Goal: Transaction & Acquisition: Purchase product/service

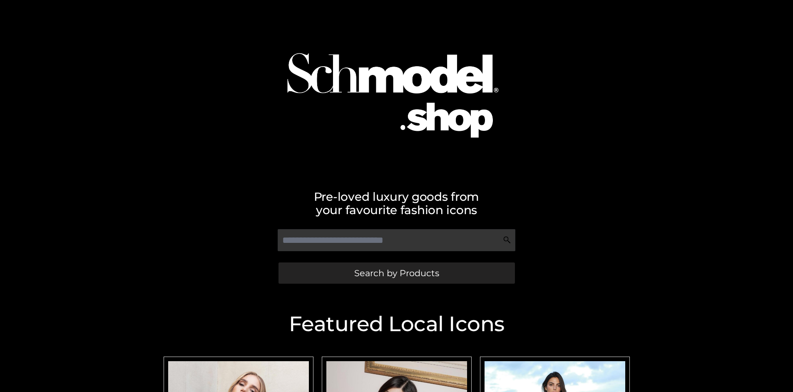
click at [396, 273] on span "Search by Products" at bounding box center [396, 272] width 85 height 9
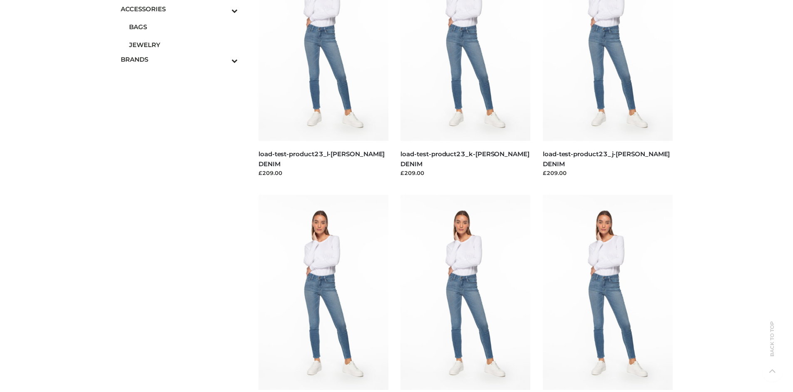
click at [183, 45] on span "JEWELRY" at bounding box center [183, 45] width 109 height 10
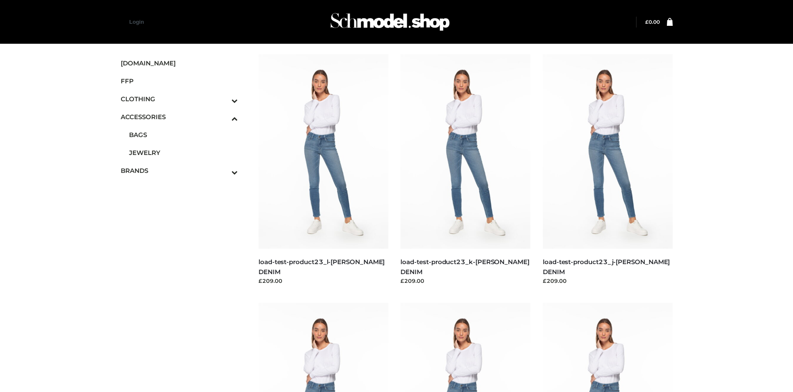
scroll to position [1899, 0]
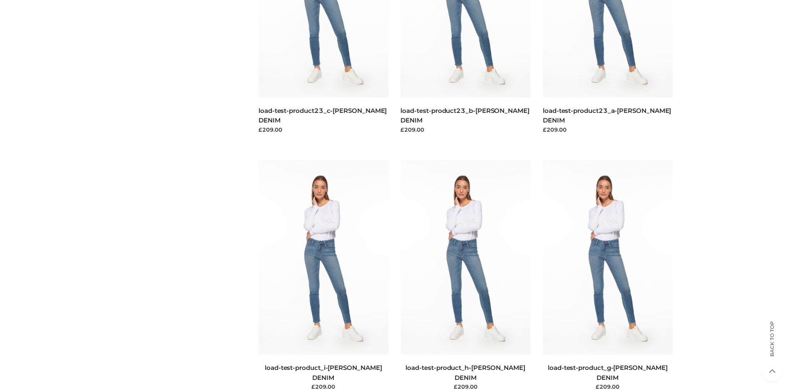
click at [323, 275] on img at bounding box center [323, 257] width 130 height 194
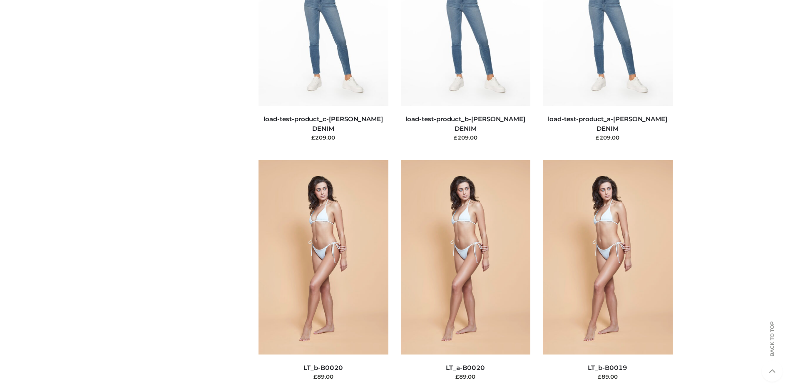
click at [323, 275] on img at bounding box center [323, 257] width 130 height 194
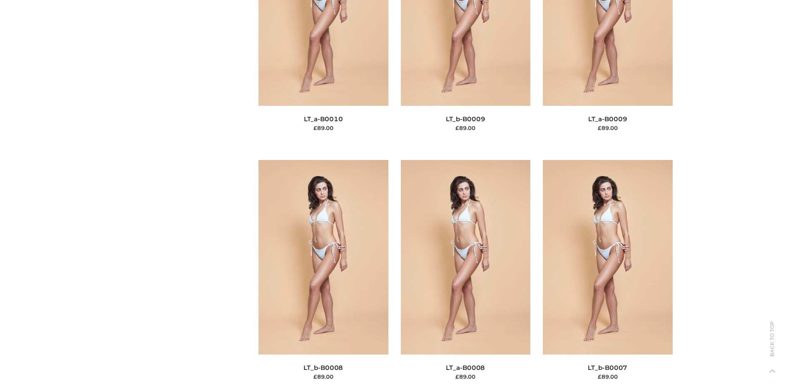
click at [465, 275] on img at bounding box center [466, 257] width 130 height 194
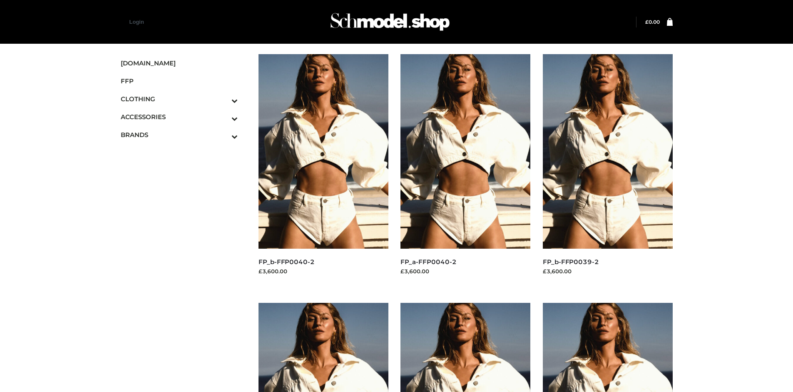
click at [607, 170] on img at bounding box center [608, 151] width 130 height 194
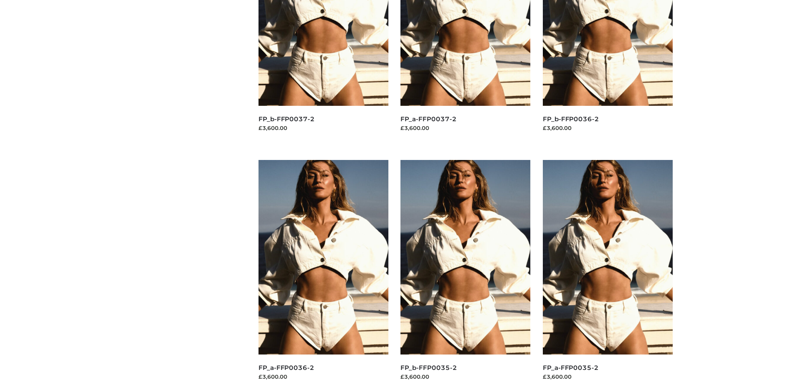
click at [607, 275] on img at bounding box center [608, 257] width 130 height 194
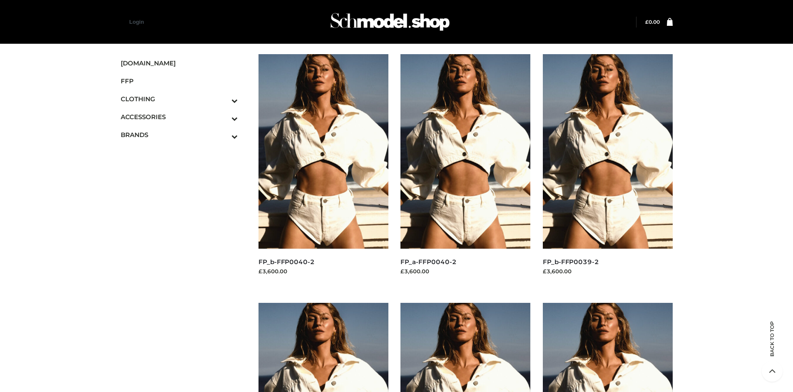
click at [323, 170] on img at bounding box center [323, 151] width 130 height 194
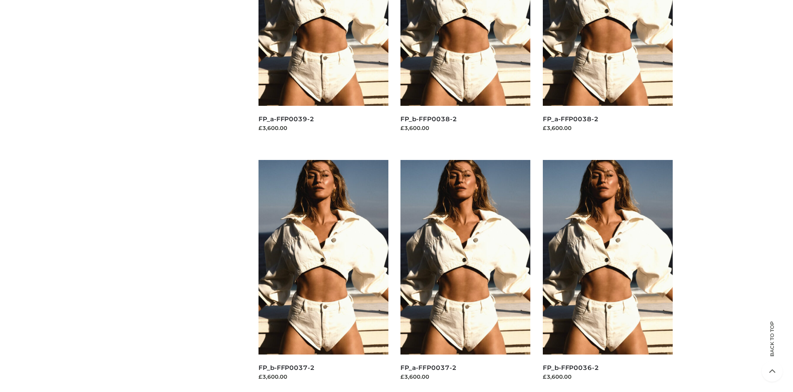
click at [607, 275] on img at bounding box center [608, 257] width 130 height 194
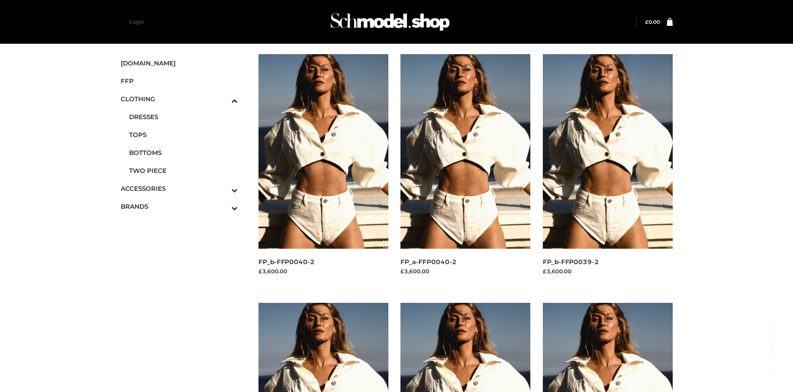
click at [183, 170] on span "TWO PIECE" at bounding box center [183, 171] width 109 height 10
click at [323, 170] on img at bounding box center [323, 151] width 130 height 194
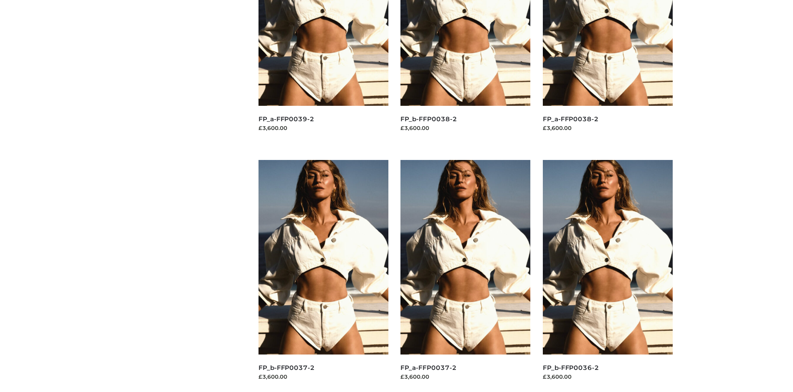
click at [465, 275] on img at bounding box center [465, 257] width 130 height 194
click at [607, 275] on img at bounding box center [608, 257] width 130 height 194
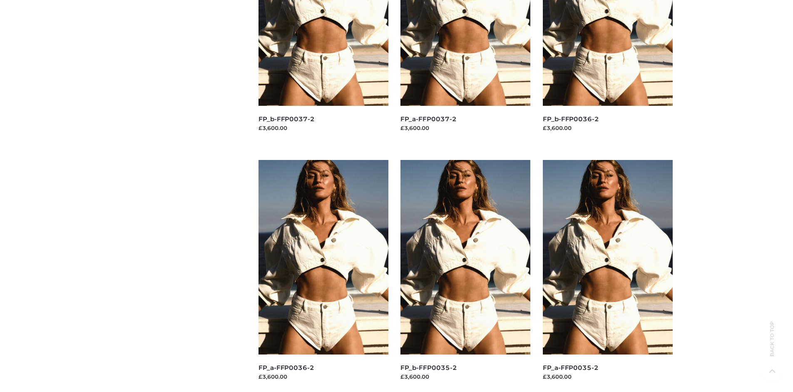
scroll to position [0, 0]
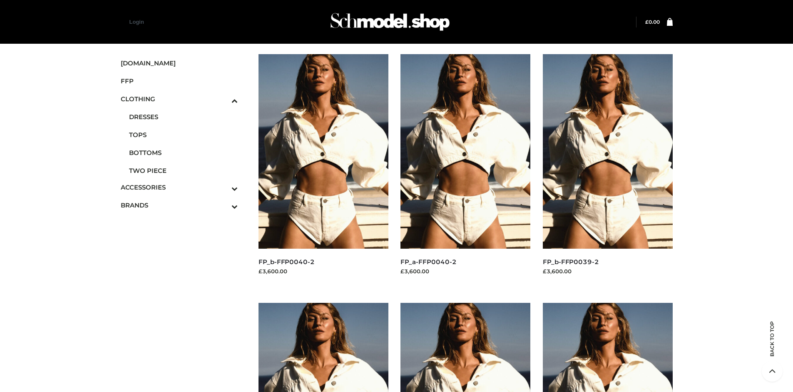
click at [183, 218] on span "OPP SWIMWEAR" at bounding box center [183, 223] width 109 height 10
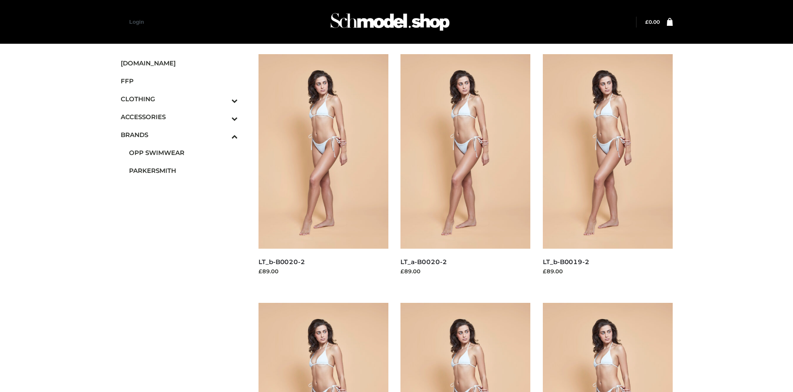
scroll to position [392, 0]
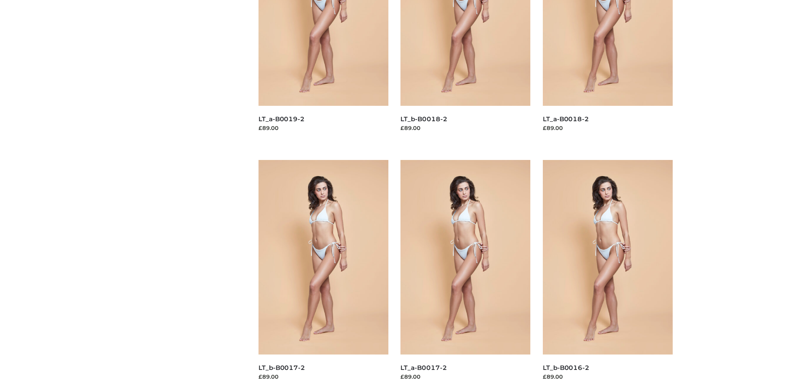
click at [323, 275] on img at bounding box center [323, 257] width 130 height 194
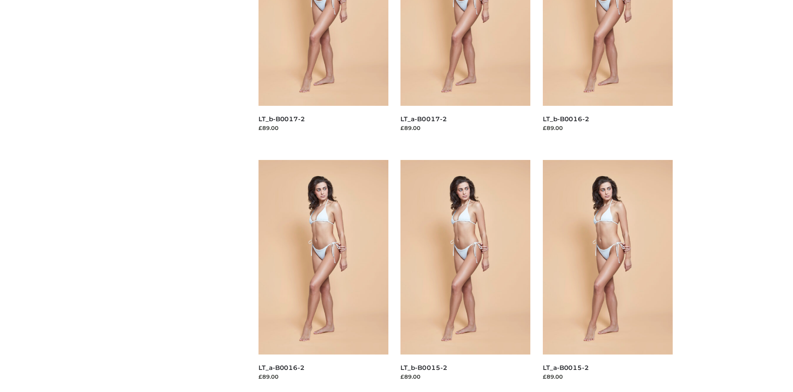
click at [607, 275] on img at bounding box center [608, 257] width 130 height 194
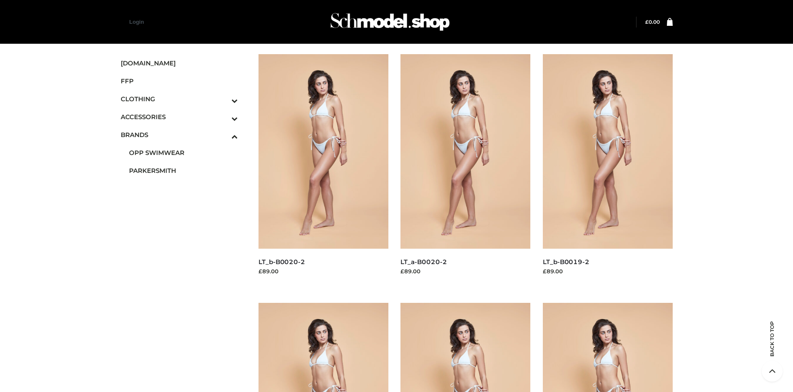
click at [607, 170] on img at bounding box center [608, 151] width 130 height 194
